Goal: Information Seeking & Learning: Learn about a topic

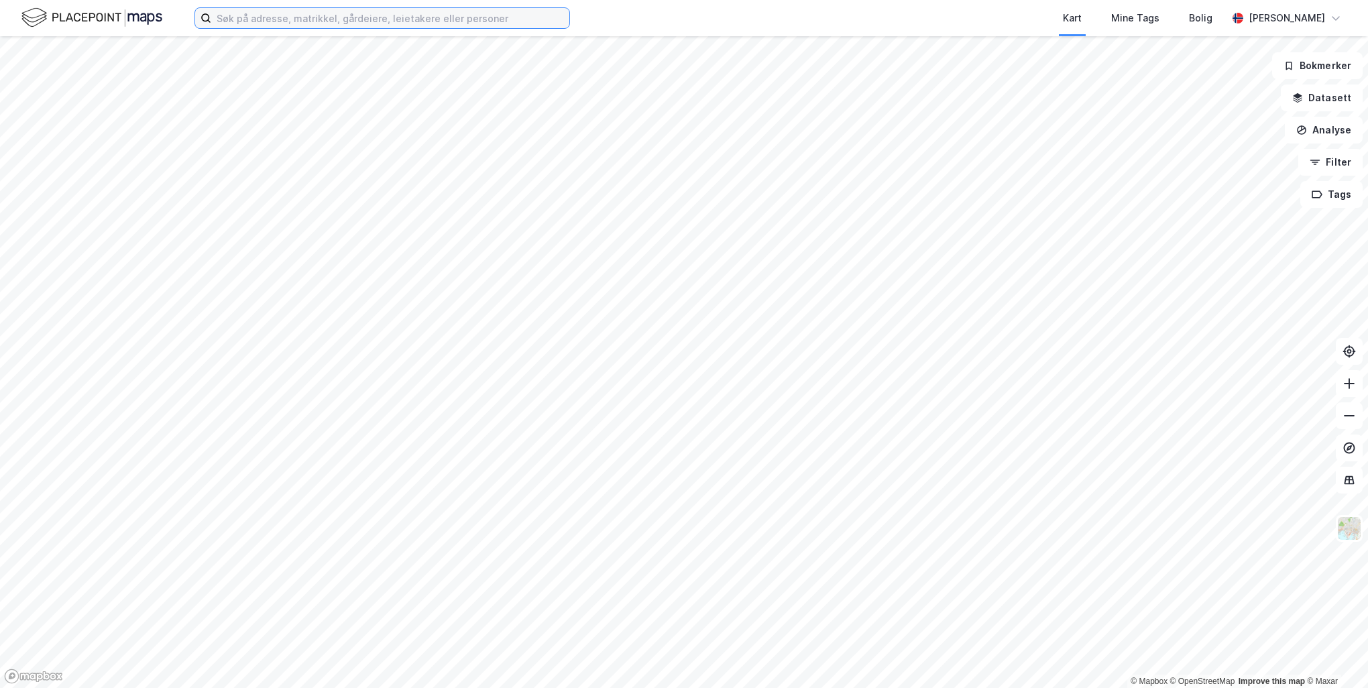
click at [418, 15] on input at bounding box center [390, 18] width 358 height 20
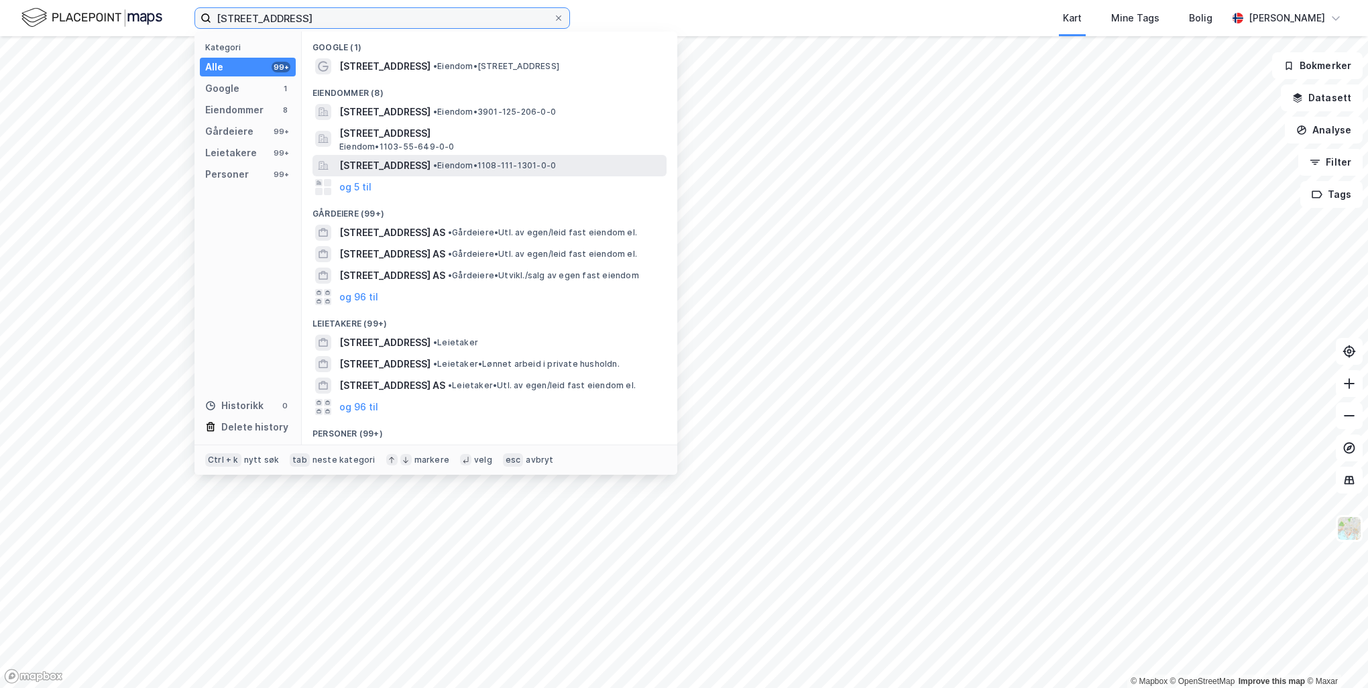
type input "[STREET_ADDRESS]"
click at [540, 161] on span "• Eiendom • 1108-111-1301-0-0" at bounding box center [494, 165] width 123 height 11
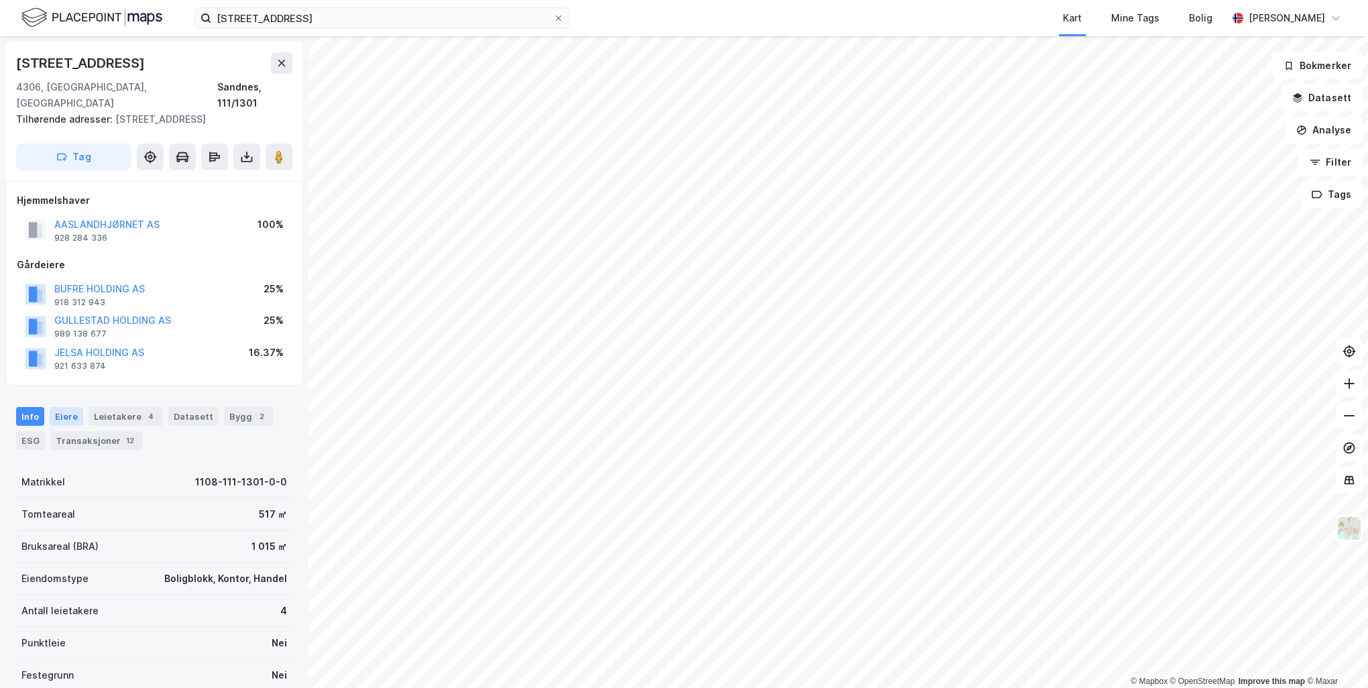
click at [72, 407] on div "Eiere" at bounding box center [67, 416] width 34 height 19
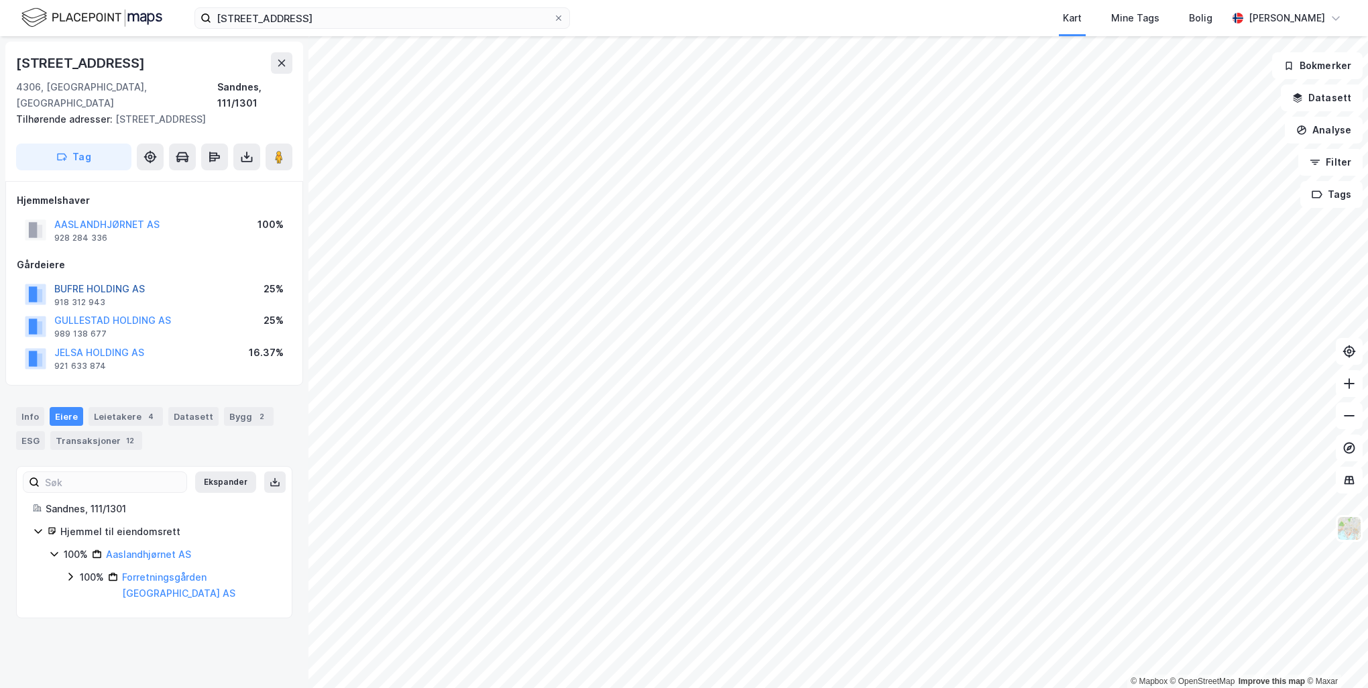
click at [0, 0] on button "BUFRE HOLDING AS" at bounding box center [0, 0] width 0 height 0
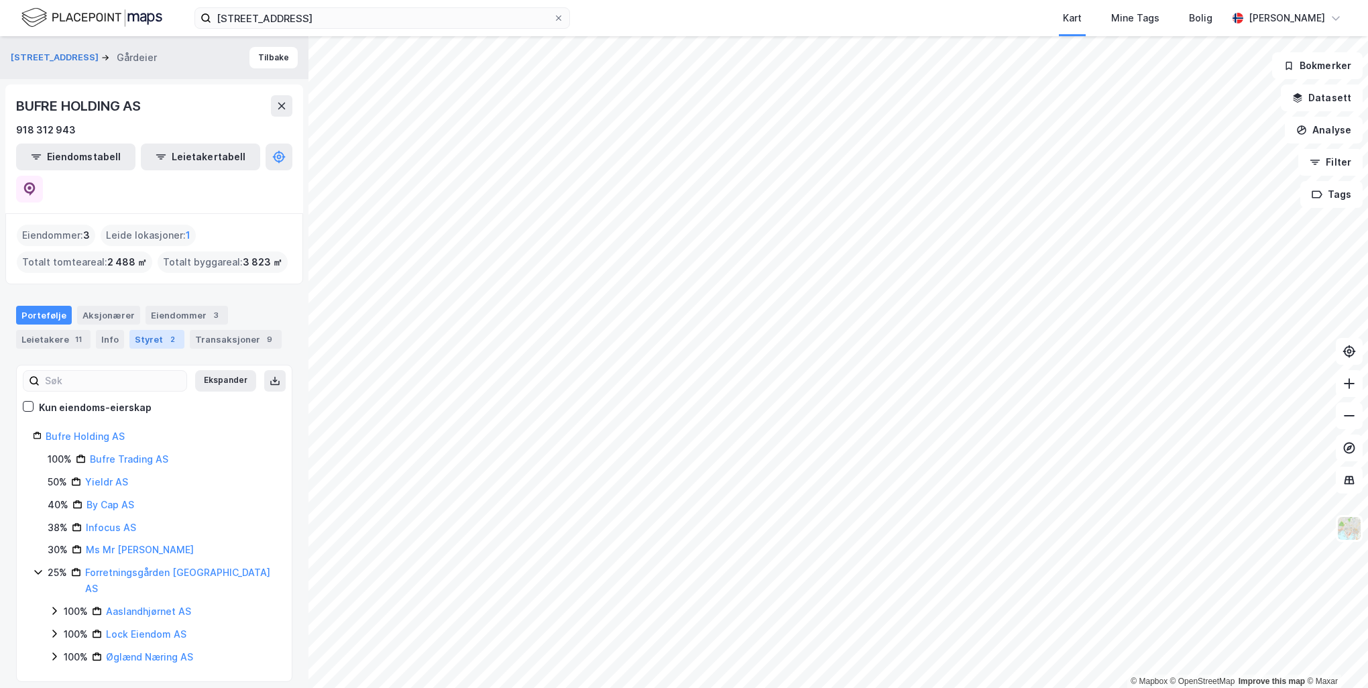
click at [147, 330] on div "Styret 2" at bounding box center [156, 339] width 55 height 19
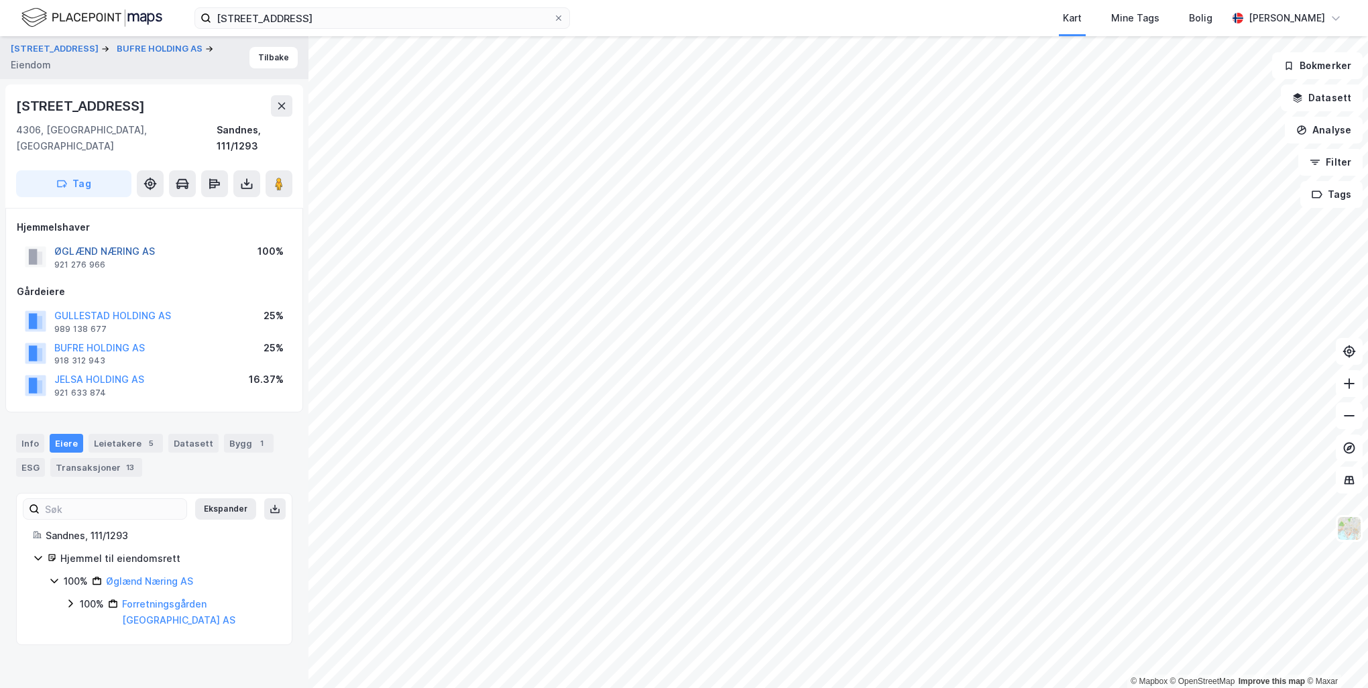
click at [0, 0] on button "ØGLÆND NÆRING AS" at bounding box center [0, 0] width 0 height 0
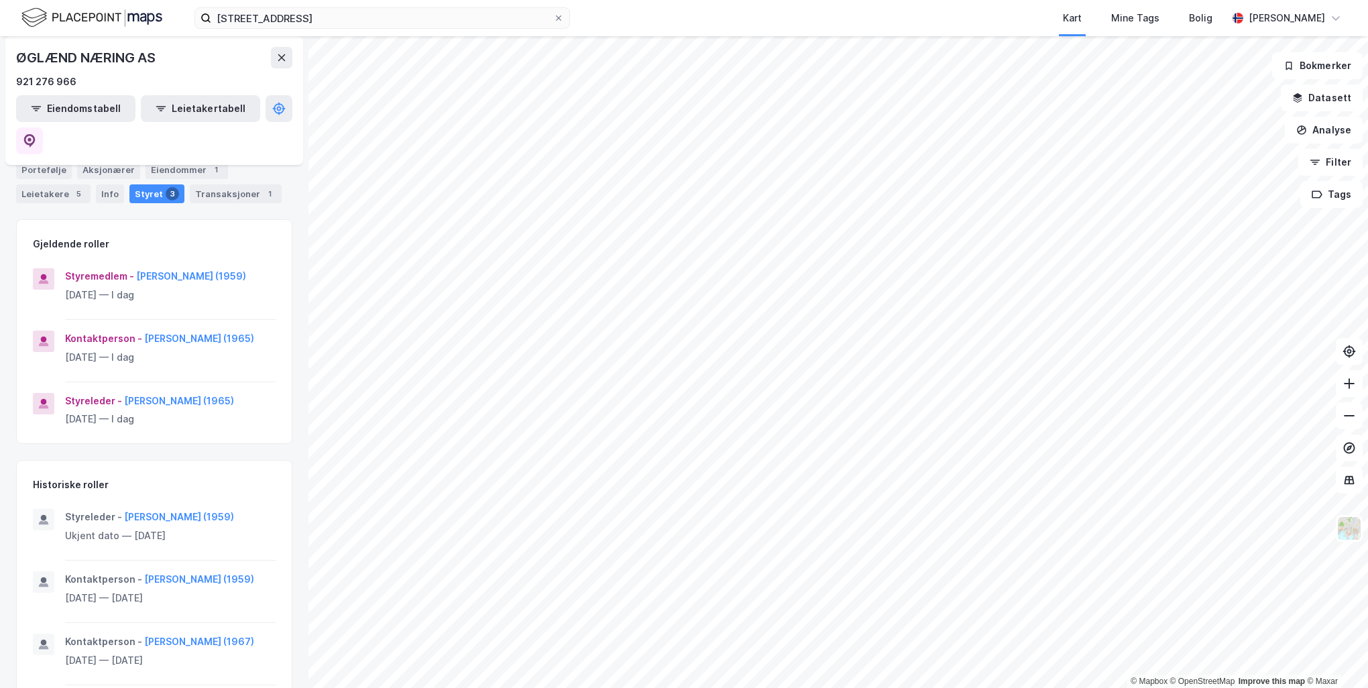
scroll to position [43, 0]
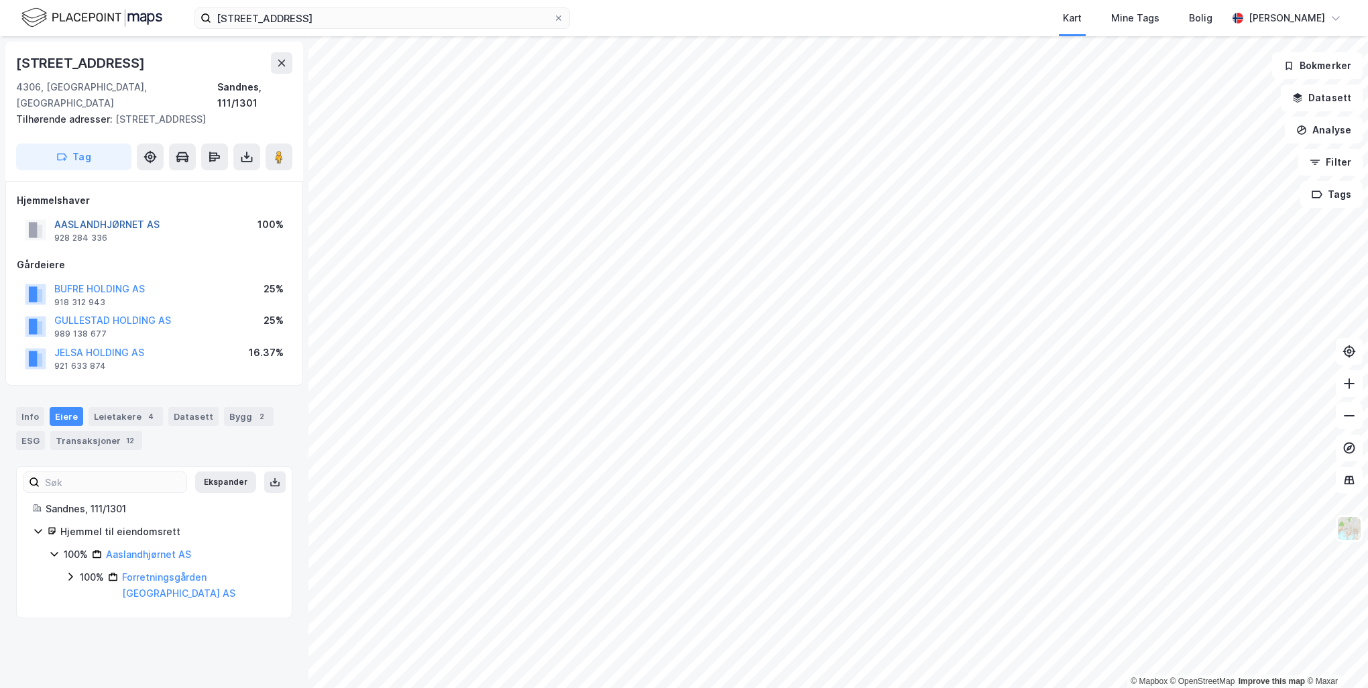
click at [0, 0] on button "AASLANDHJØRNET AS" at bounding box center [0, 0] width 0 height 0
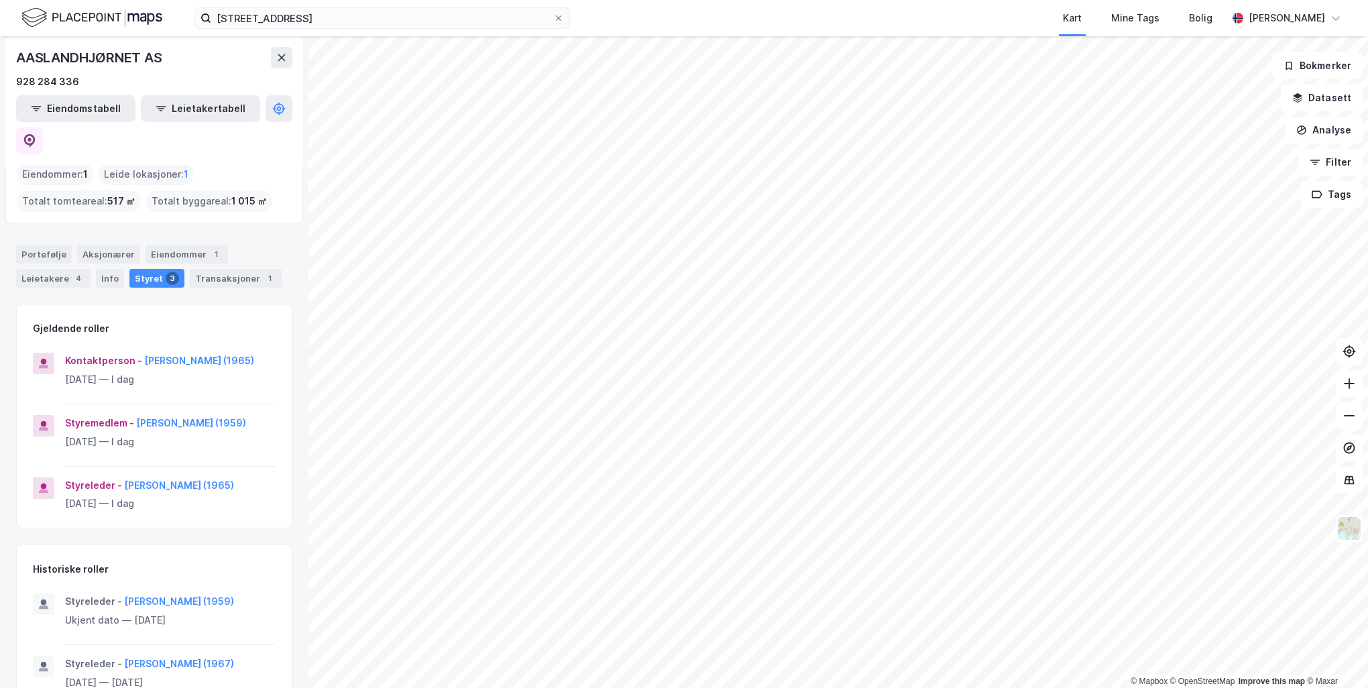
scroll to position [62, 0]
click at [209, 268] on div "Transaksjoner 1" at bounding box center [236, 277] width 92 height 19
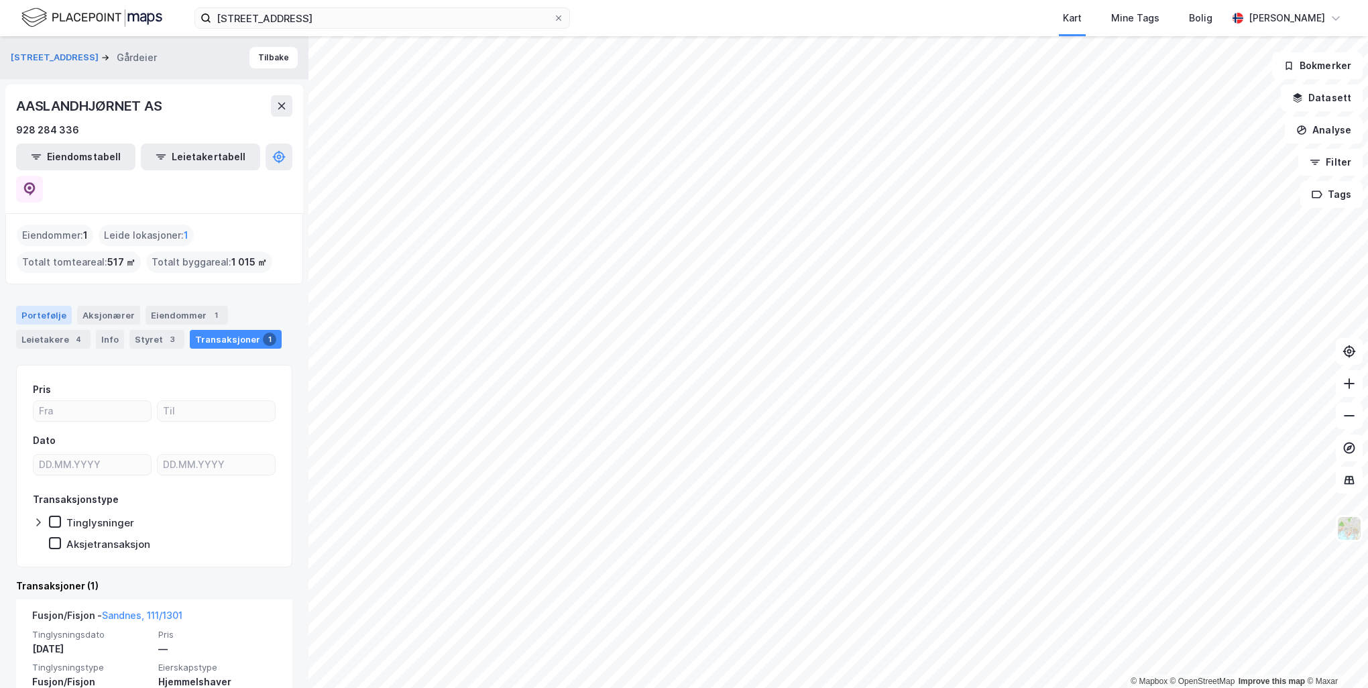
click at [38, 306] on div "Portefølje" at bounding box center [44, 315] width 56 height 19
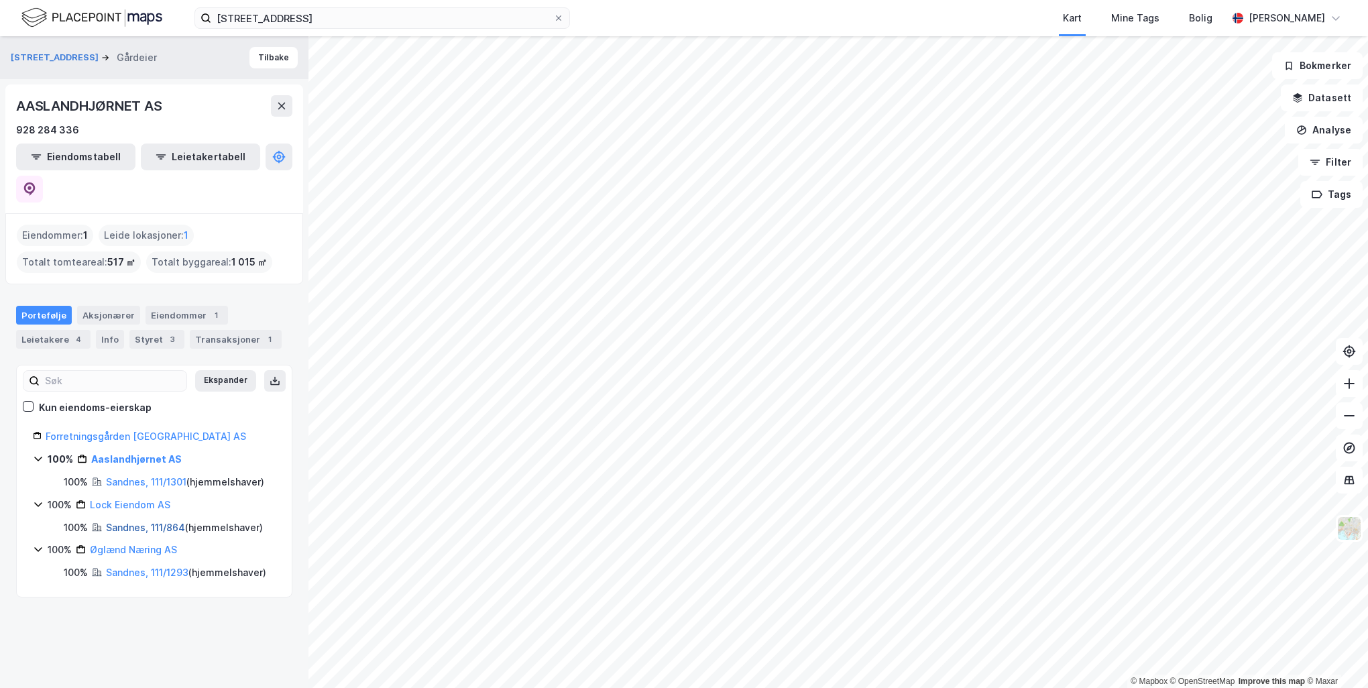
click at [158, 522] on link "Sandnes, 111/864" at bounding box center [145, 527] width 79 height 11
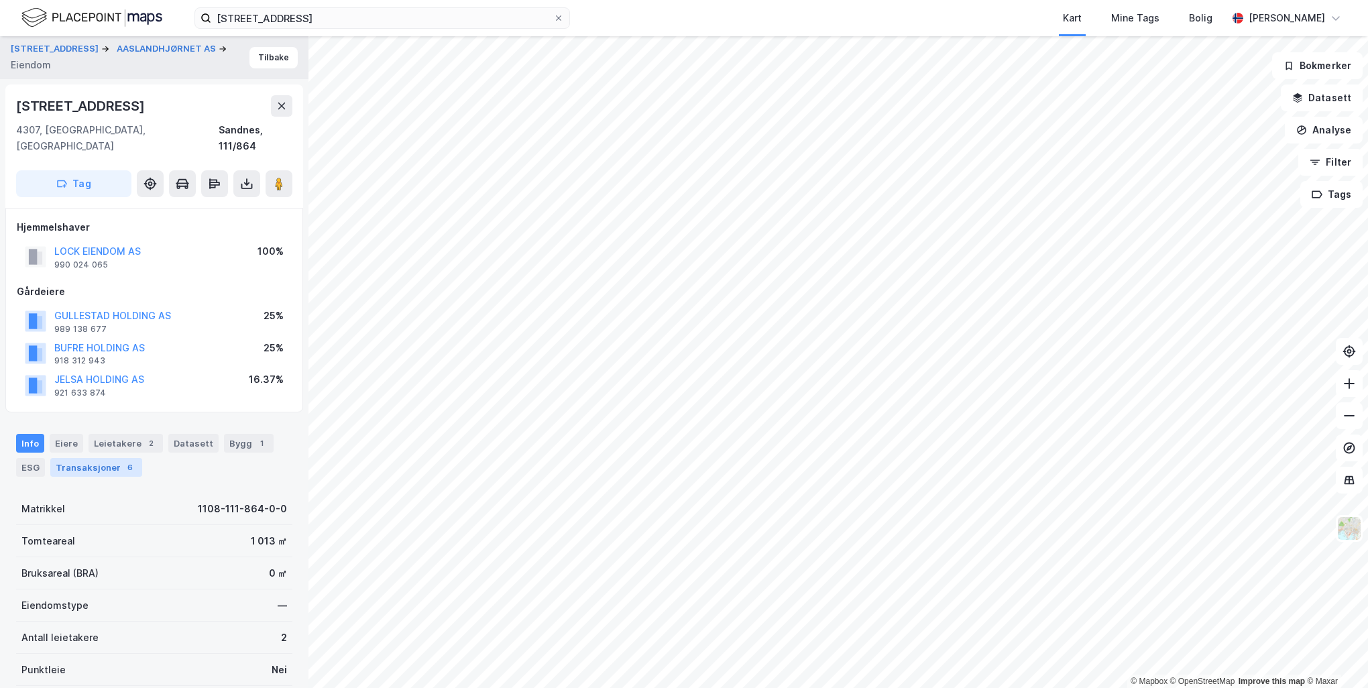
click at [87, 458] on div "Transaksjoner 6" at bounding box center [96, 467] width 92 height 19
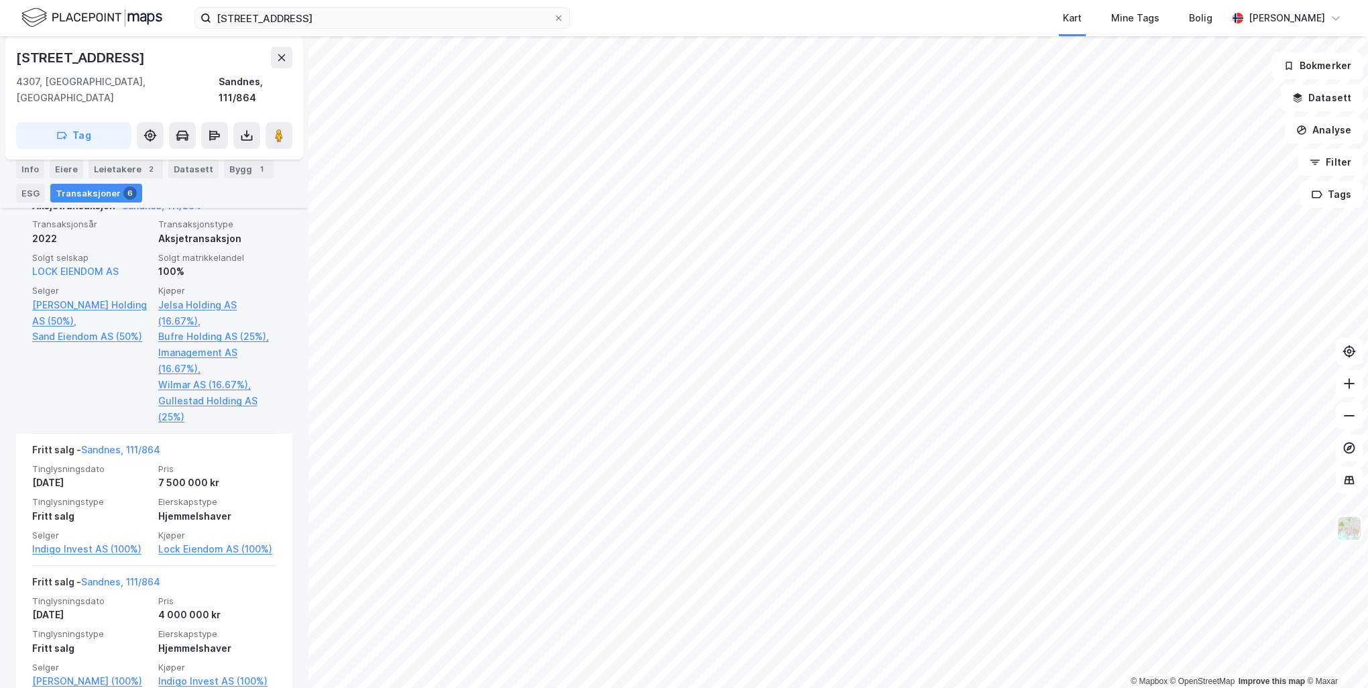
scroll to position [1112, 0]
